Goal: Task Accomplishment & Management: Complete application form

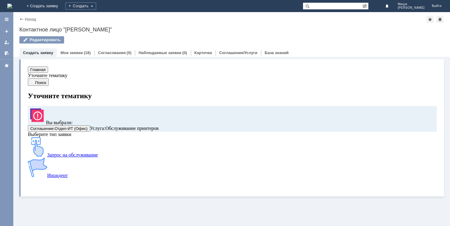
click at [29, 17] on link "Назад" at bounding box center [30, 19] width 11 height 5
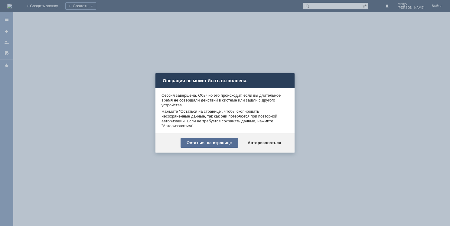
click at [224, 140] on div "Остаться на странице" at bounding box center [210, 143] width 58 height 10
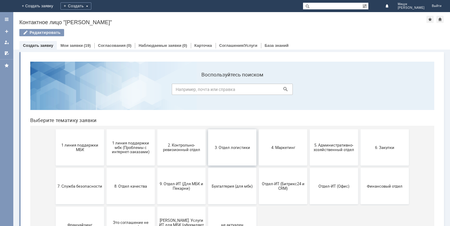
click at [233, 143] on button "3. Отдел логистики" at bounding box center [232, 148] width 48 height 36
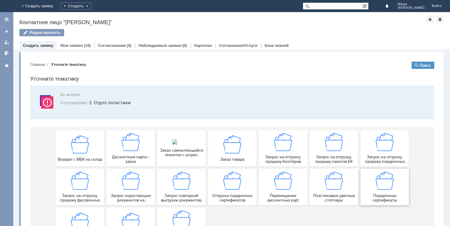
click at [384, 193] on div "Подарочные сертификаты" at bounding box center [385, 187] width 45 height 31
click at [381, 152] on div "Запрос на отгрузку, продажу подарочных пакетов" at bounding box center [385, 148] width 45 height 31
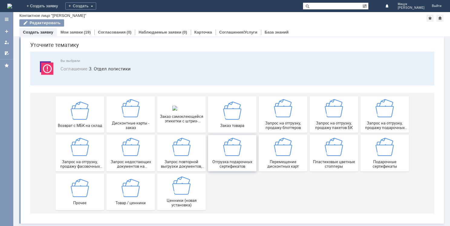
scroll to position [21, 0]
click at [235, 143] on img at bounding box center [232, 147] width 18 height 18
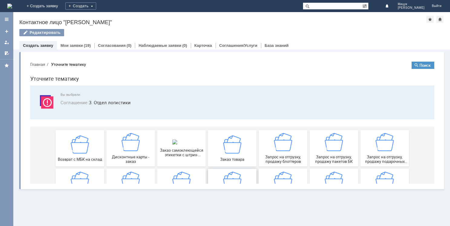
scroll to position [0, 0]
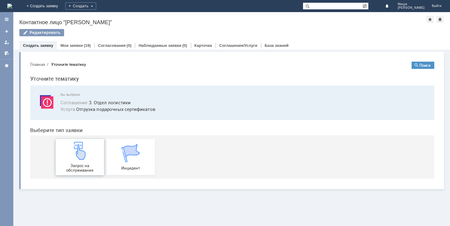
click at [84, 158] on img at bounding box center [80, 151] width 18 height 18
click at [77, 45] on link "Мои заявки" at bounding box center [72, 45] width 22 height 5
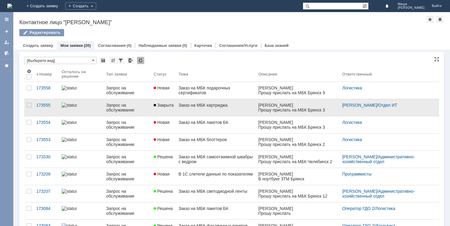
click at [217, 109] on link "Заказ на МБК картриджа" at bounding box center [216, 107] width 80 height 17
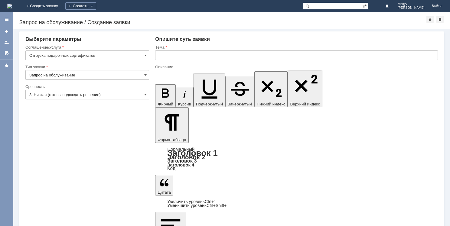
click at [100, 75] on input "Запрос на обслуживание" at bounding box center [87, 75] width 124 height 10
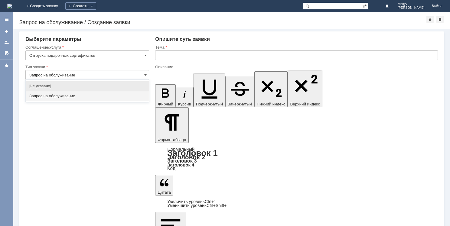
click at [100, 75] on input "Запрос на обслуживание" at bounding box center [87, 75] width 124 height 10
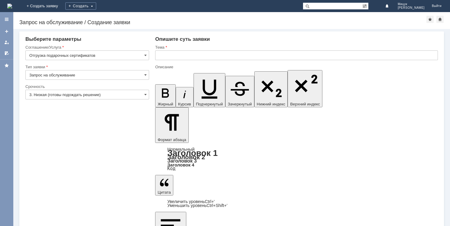
type input "Запрос на обслуживание"
click at [107, 93] on input "3. Низкая (готовы подождать решение)" at bounding box center [87, 95] width 124 height 10
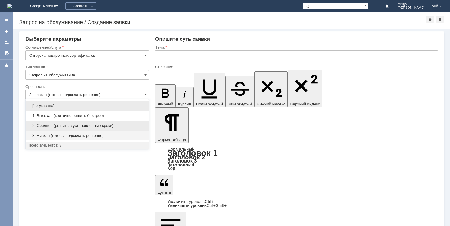
click at [100, 127] on span "2. Средняя (решить в установленные сроки)" at bounding box center [87, 125] width 116 height 5
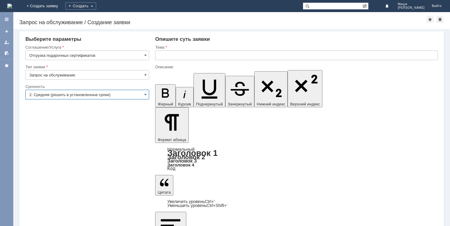
type input "2. Средняя (решить в установленные сроки)"
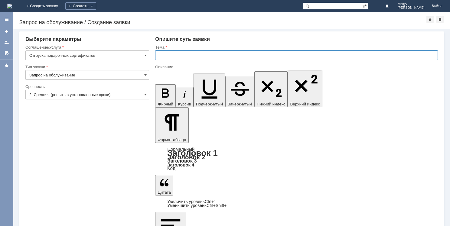
click at [176, 55] on input "text" at bounding box center [296, 56] width 283 height 10
type input "Заказ на МБК подарочных сертификатов"
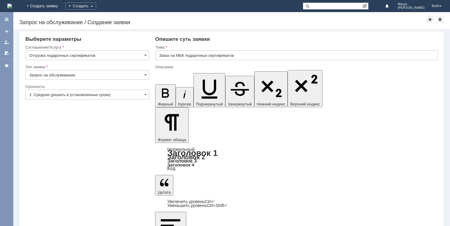
drag, startPoint x: 161, startPoint y: 1762, endPoint x: 328, endPoint y: 1764, distance: 166.2
copy div "Прошу прислать на МБК Брянск 9 подарочные сертификаты на 1000 руб. - 30 шт."
